Goal: Task Accomplishment & Management: Manage account settings

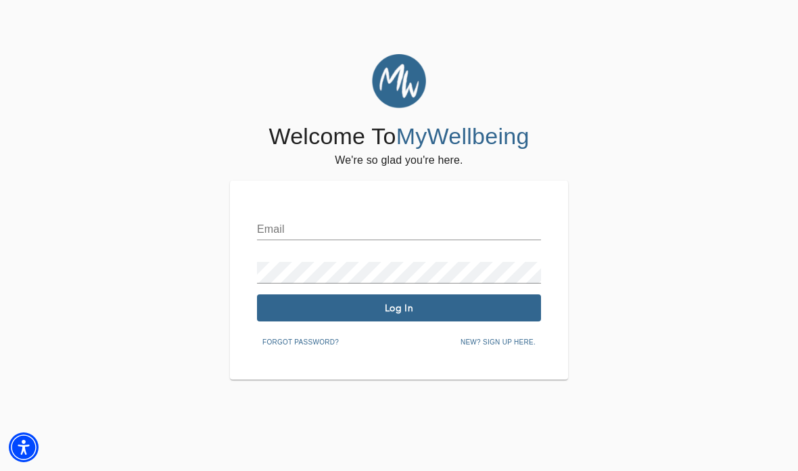
click at [417, 231] on input "text" at bounding box center [399, 229] width 284 height 22
type input "[EMAIL_ADDRESS][DOMAIN_NAME]"
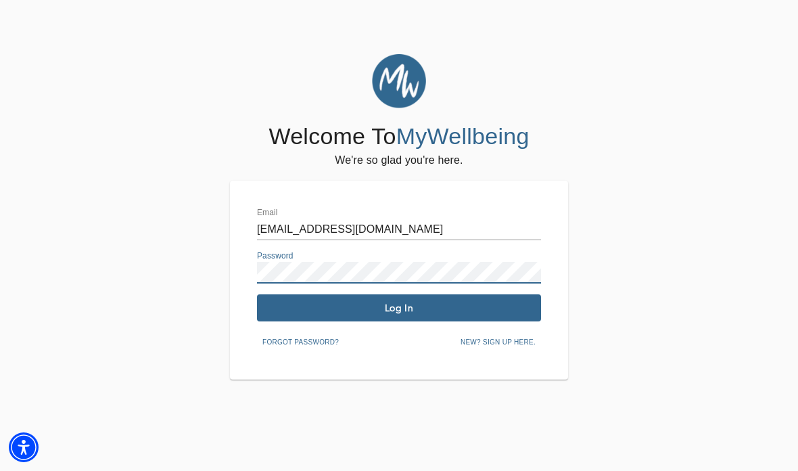
click at [352, 331] on div "Email [EMAIL_ADDRESS][DOMAIN_NAME] Password Log In Forgot password? New? Sign u…" at bounding box center [399, 280] width 284 height 145
click at [373, 306] on span "Log In" at bounding box center [398, 308] width 273 height 13
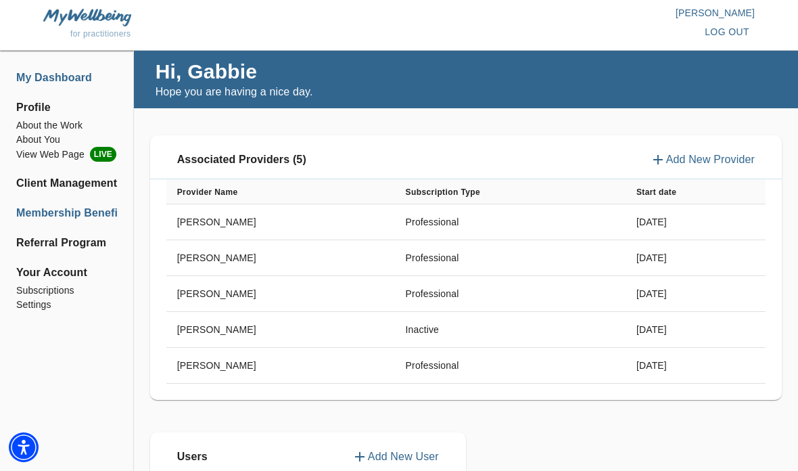
click at [41, 218] on li "Membership Benefits" at bounding box center [66, 213] width 101 height 16
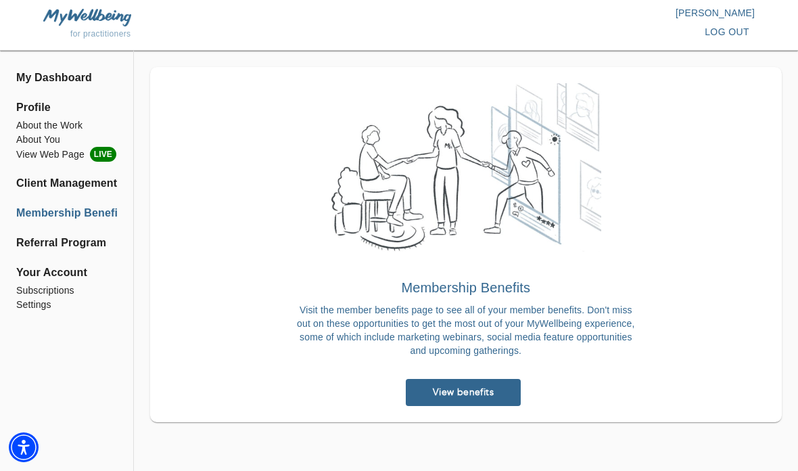
click at [428, 389] on span "View benefits" at bounding box center [463, 391] width 104 height 13
